Goal: Task Accomplishment & Management: Manage account settings

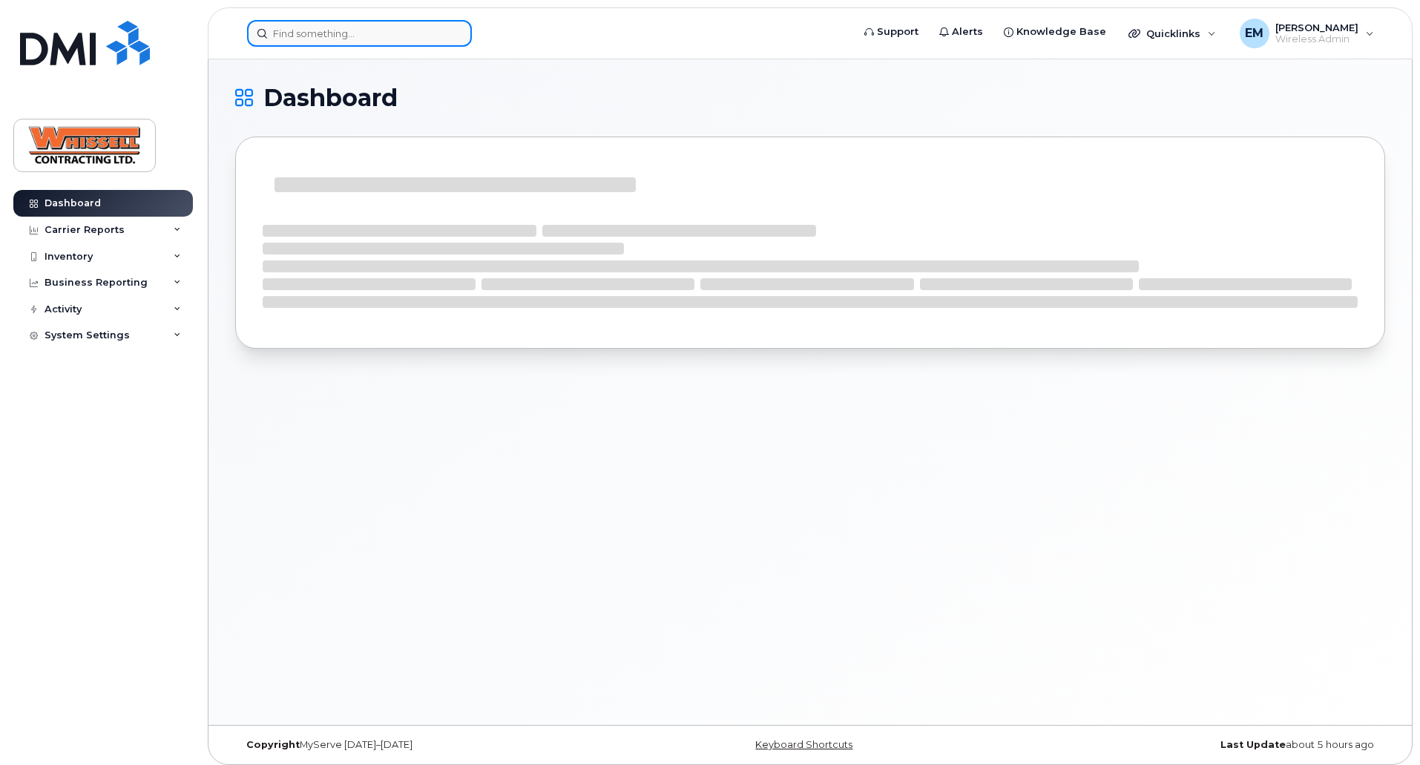
click at [284, 35] on input at bounding box center [359, 33] width 225 height 27
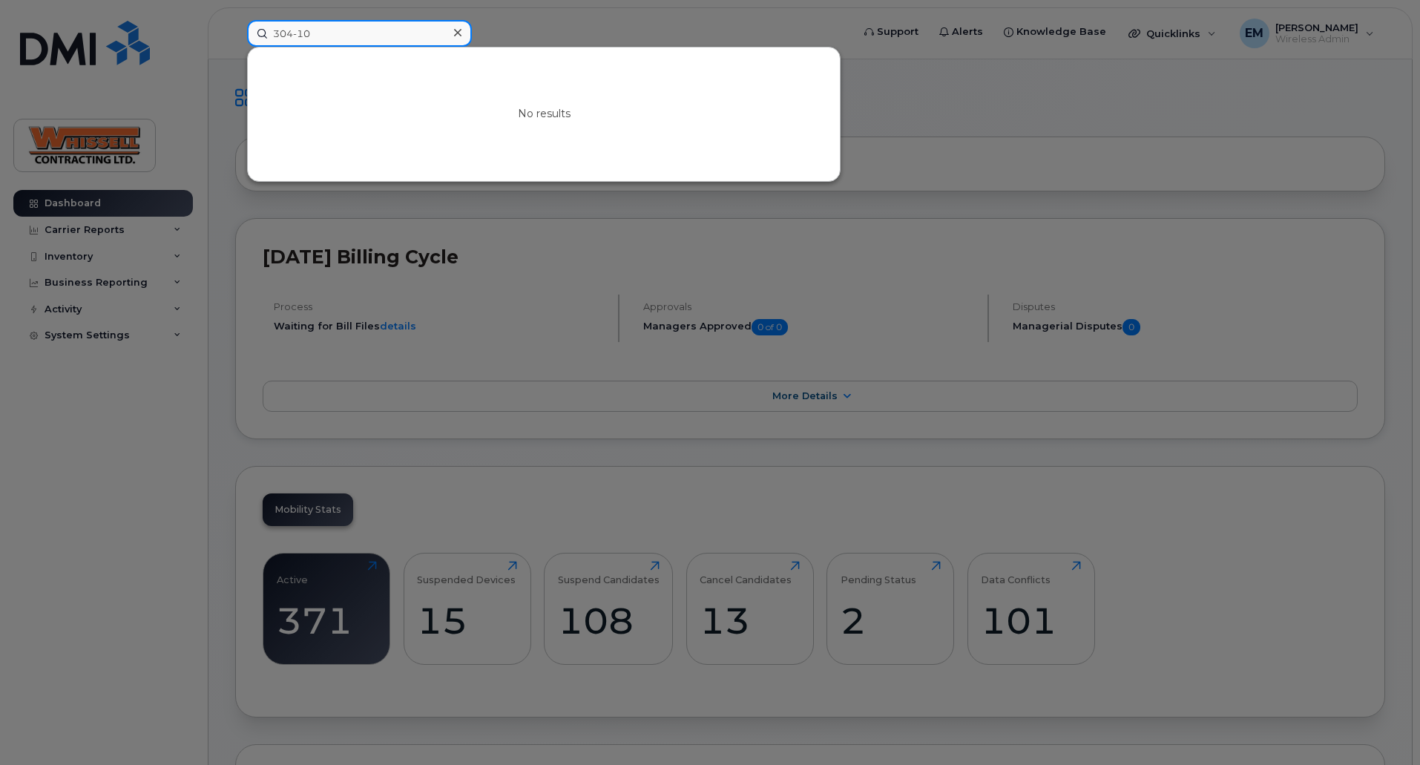
click at [326, 37] on input "304-10" at bounding box center [359, 33] width 225 height 27
paste input "4038287842"
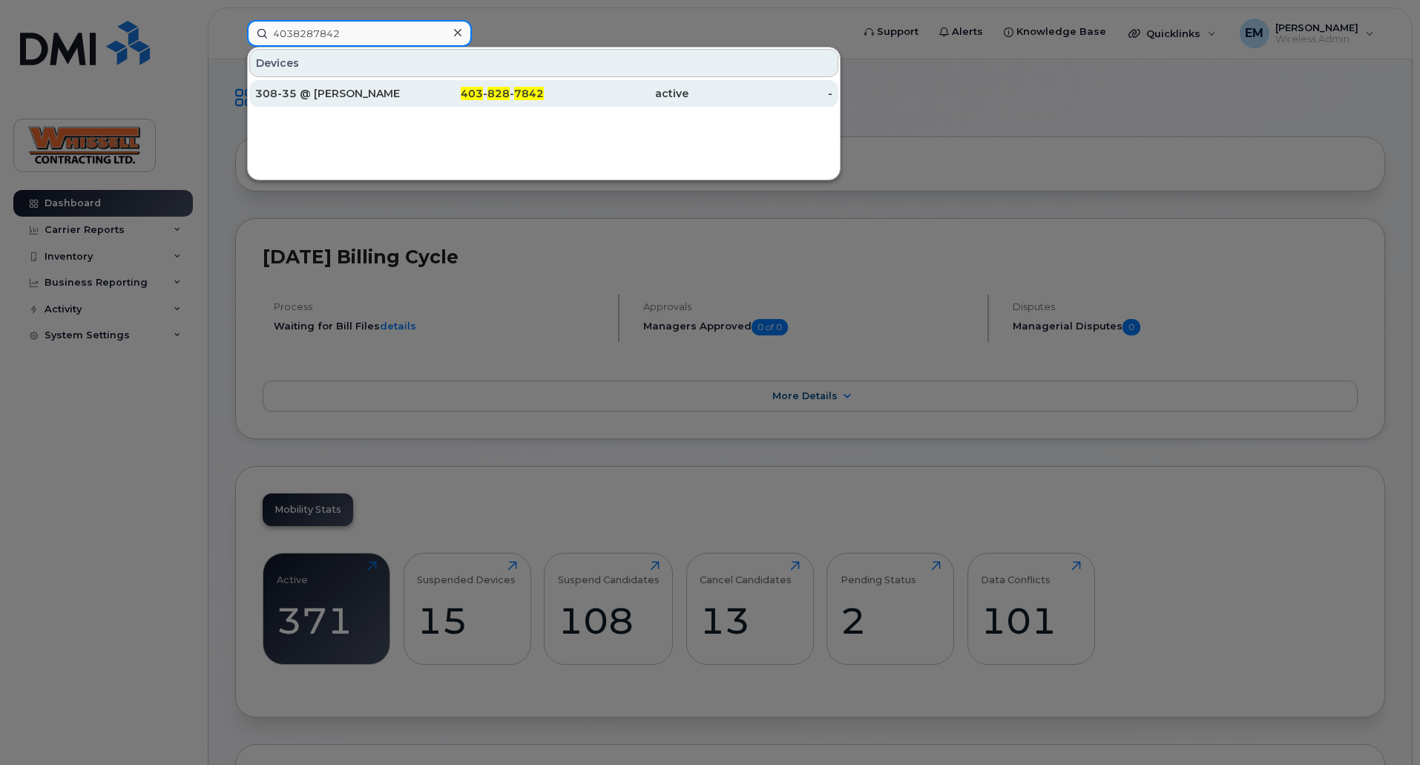
type input "4038287842"
click at [316, 99] on div "308-35 @ [PERSON_NAME]" at bounding box center [327, 93] width 145 height 15
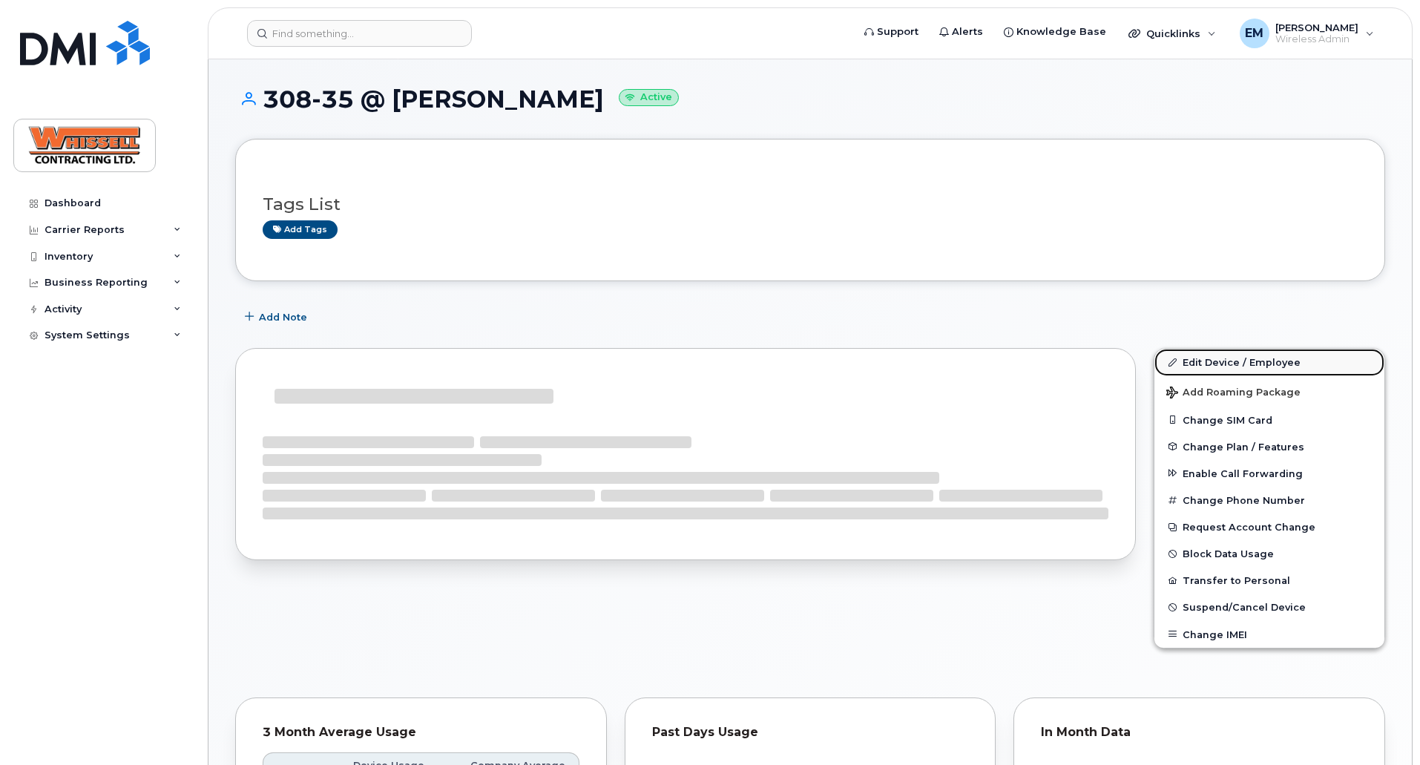
click at [1223, 361] on link "Edit Device / Employee" at bounding box center [1269, 362] width 230 height 27
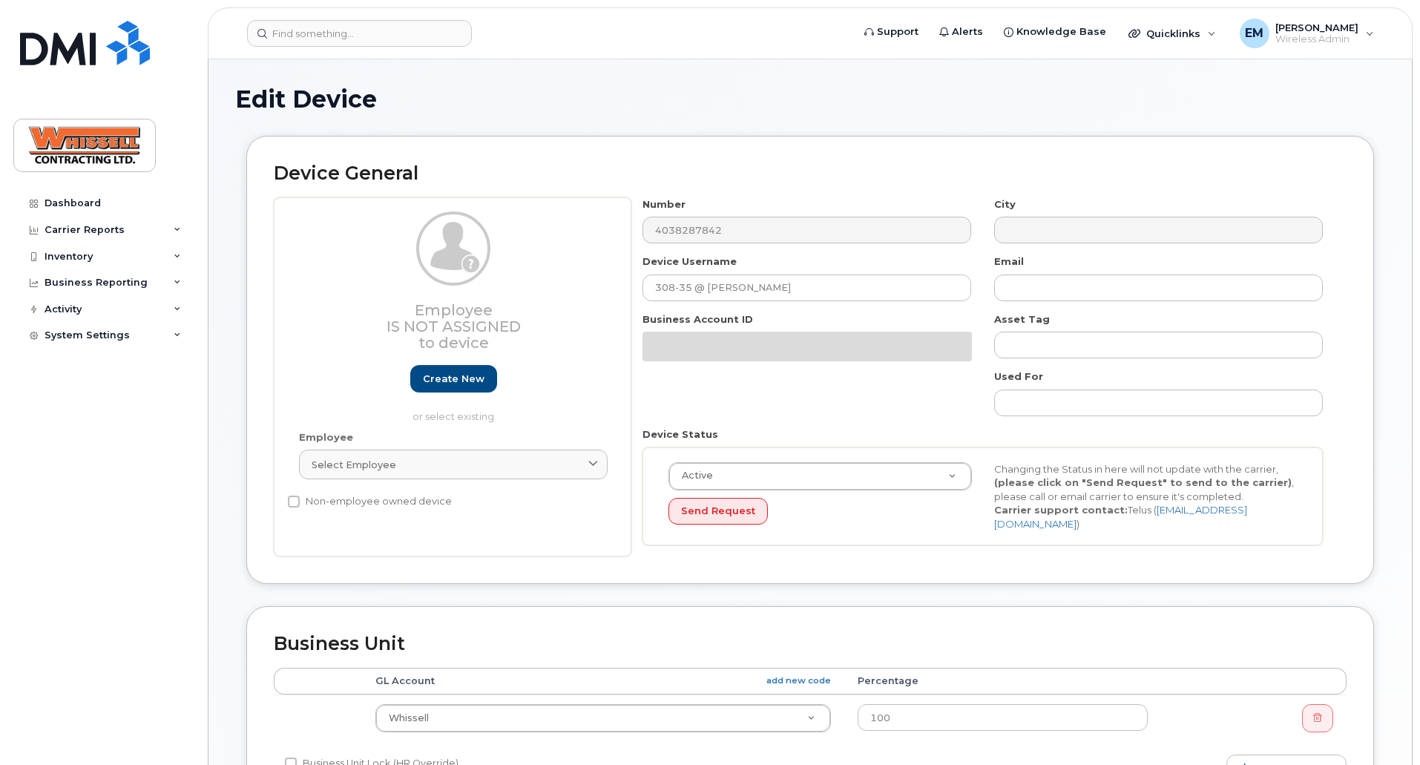
select select "28230"
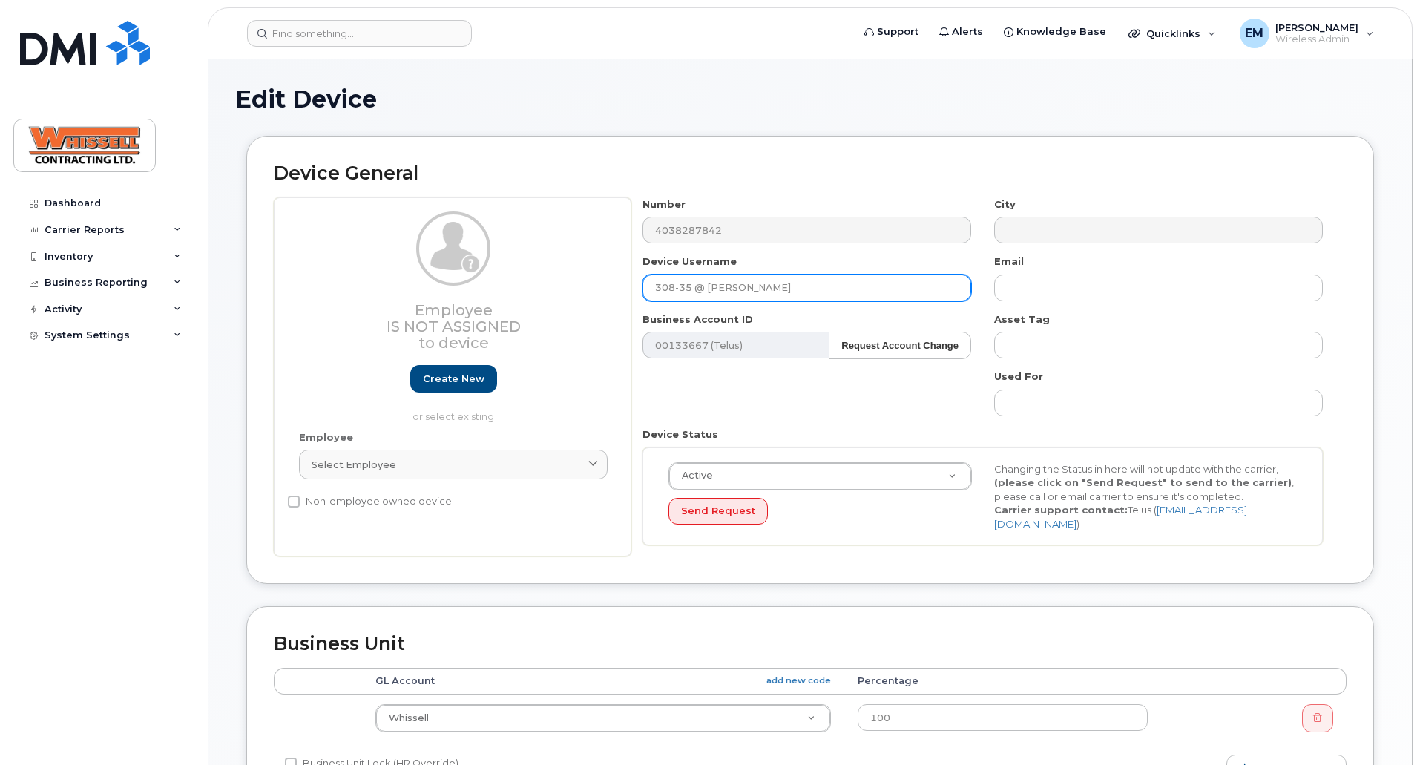
drag, startPoint x: 713, startPoint y: 295, endPoint x: 906, endPoint y: 294, distance: 192.9
click at [906, 294] on input "308-35 @ [PERSON_NAME]" at bounding box center [807, 288] width 329 height 27
click at [781, 294] on input "308-35 @ Screen Da" at bounding box center [807, 288] width 329 height 27
type input "308-35 @ Screen Damage"
click at [838, 410] on div "Number 4038287842 City Device Username 308-35 @ Screen Damage Email Business Ac…" at bounding box center [982, 377] width 703 height 360
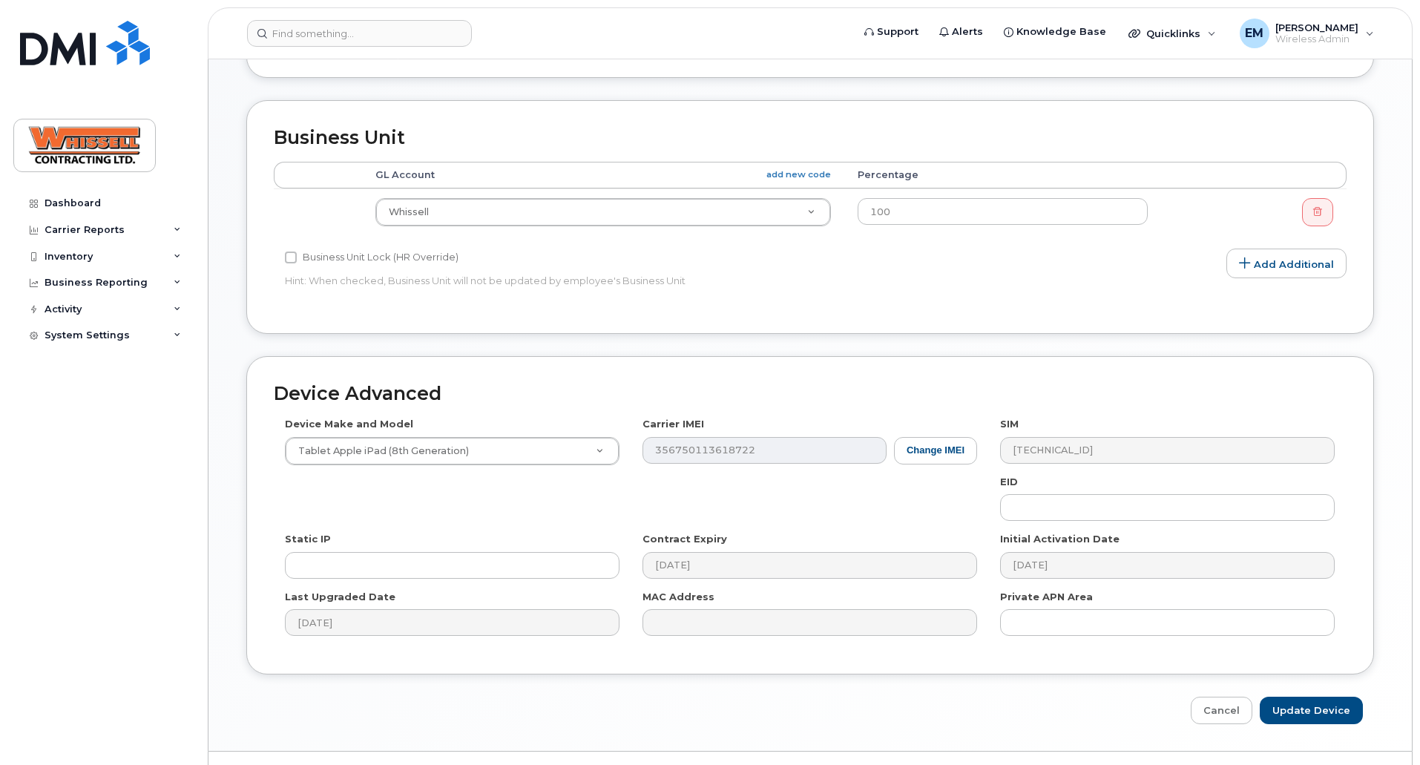
scroll to position [539, 0]
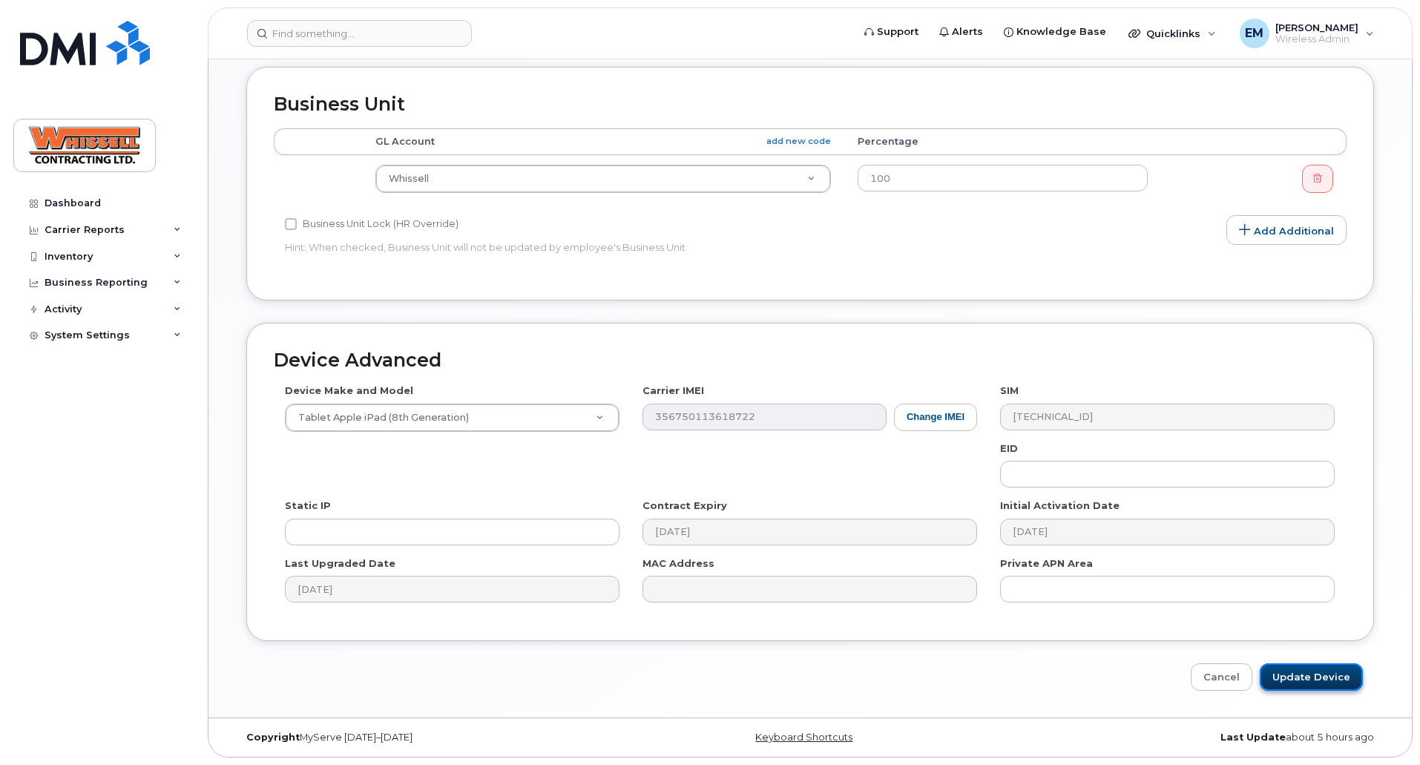
click at [1315, 677] on input "Update Device" at bounding box center [1311, 676] width 103 height 27
type input "Saving..."
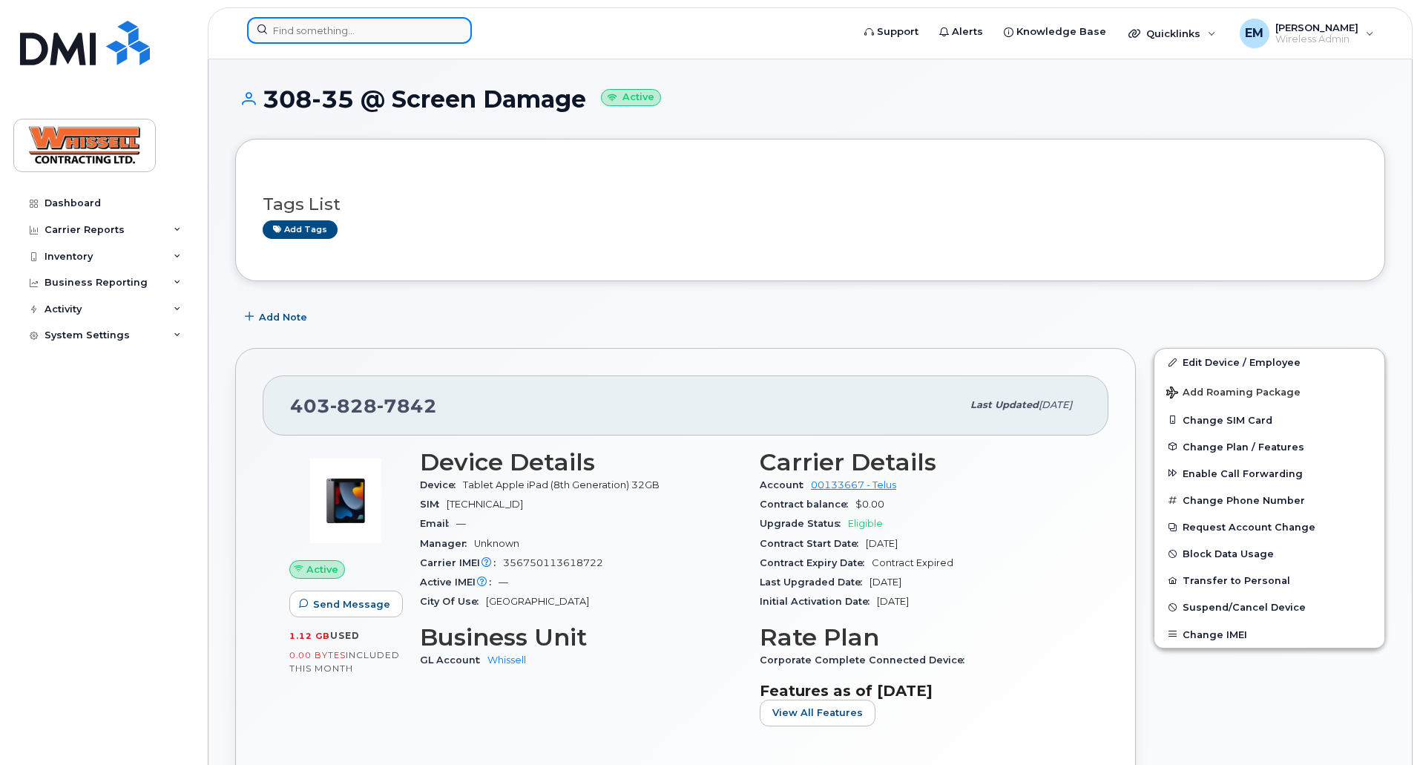
click at [316, 32] on input at bounding box center [359, 30] width 225 height 27
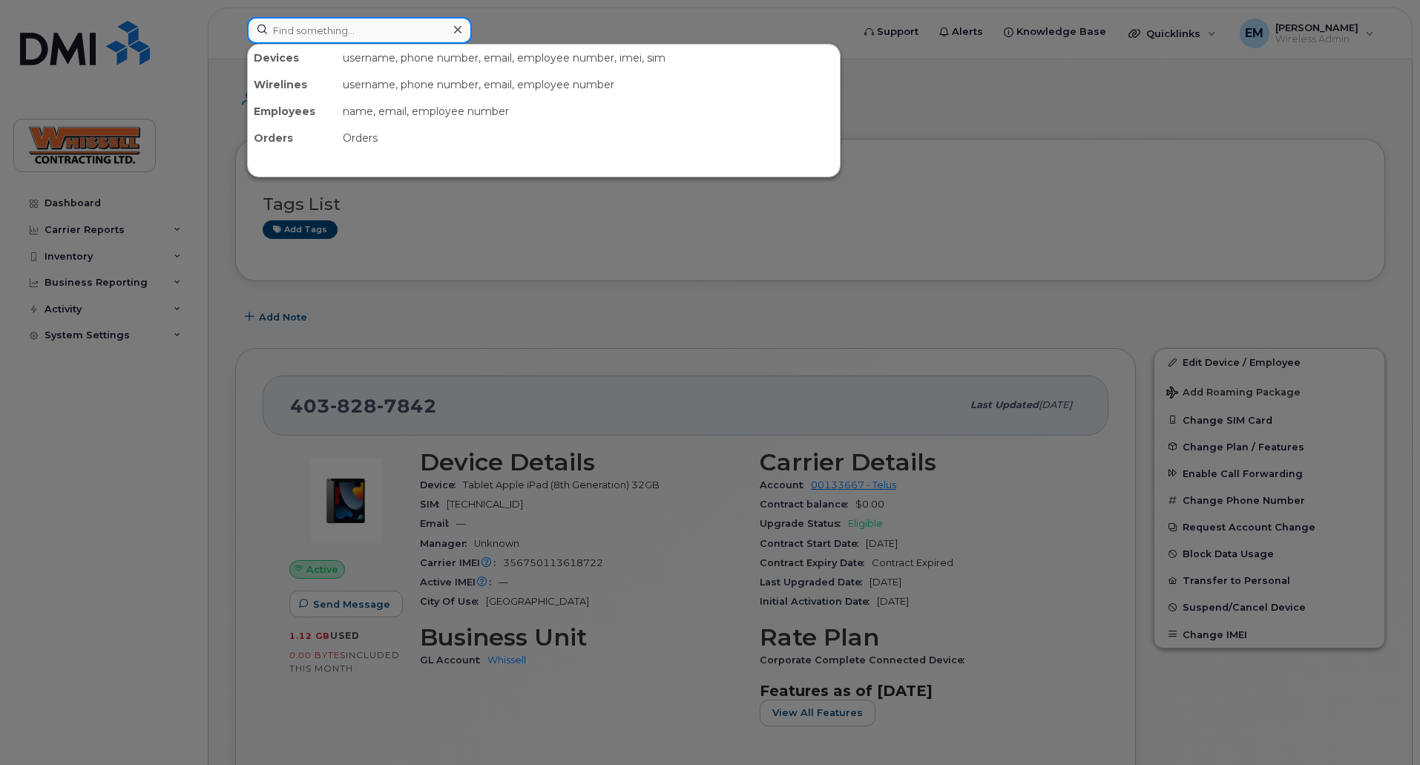
paste input "5872241043"
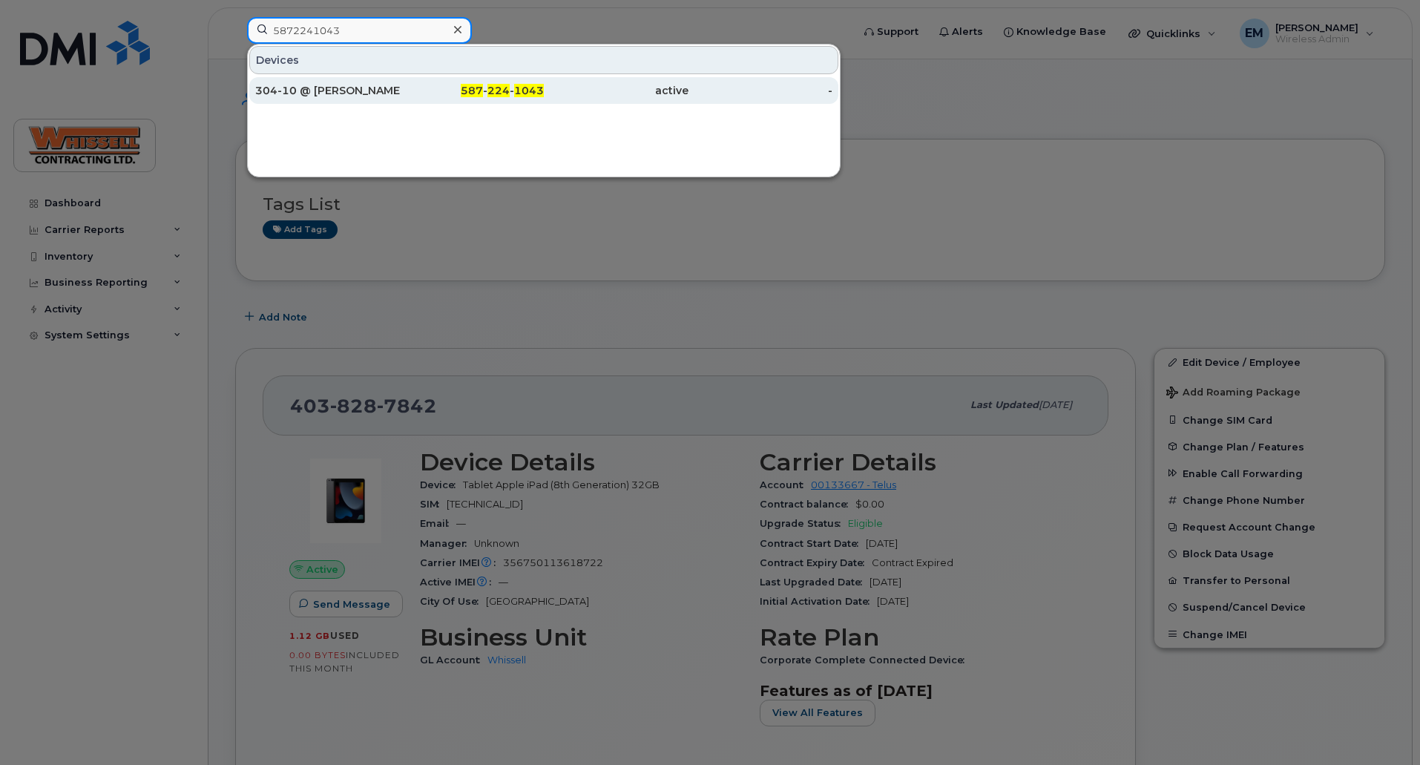
type input "5872241043"
click at [299, 93] on div "304-10 @ [PERSON_NAME]" at bounding box center [327, 90] width 145 height 15
